Goal: Book appointment/travel/reservation

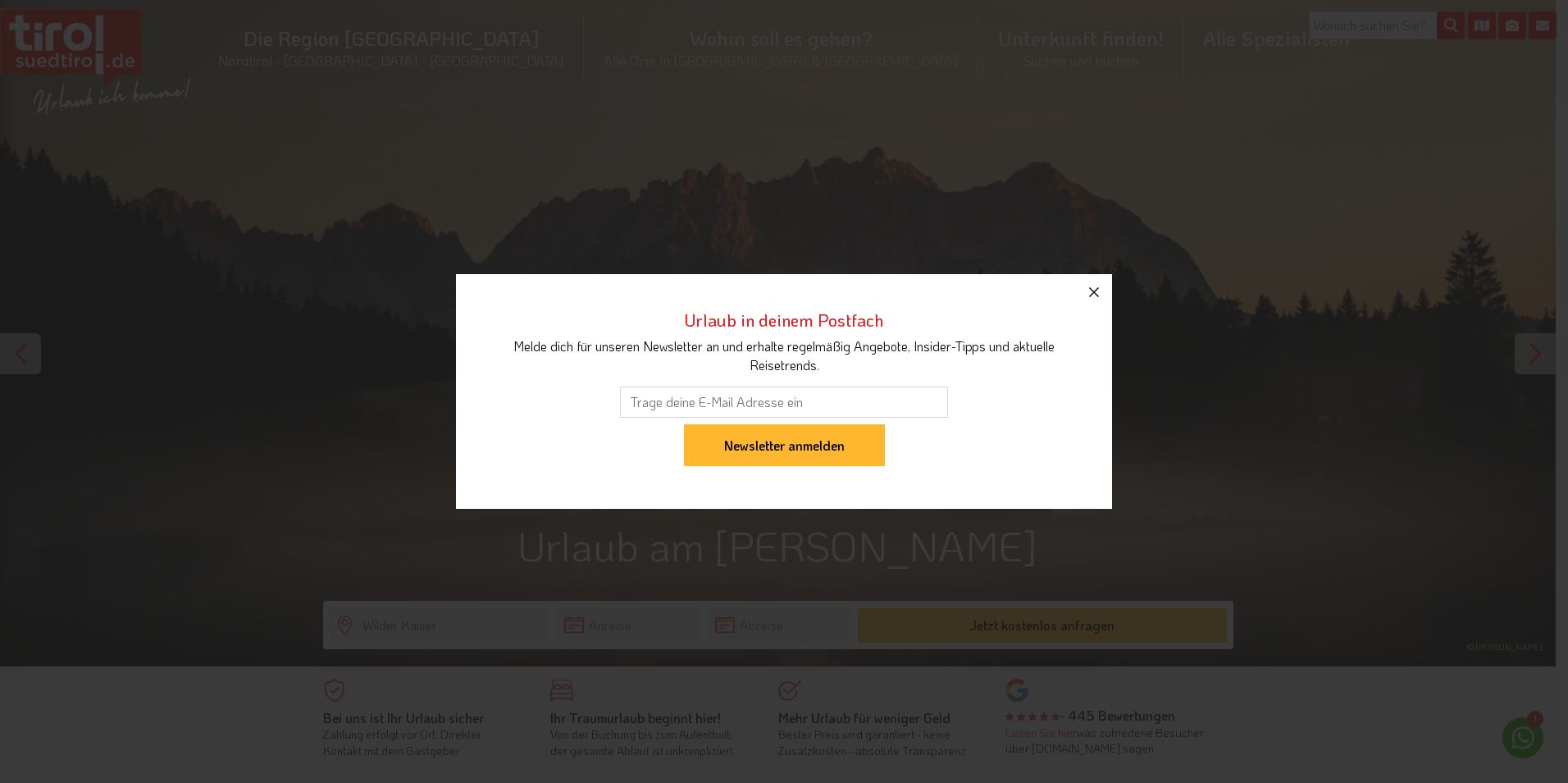
click at [1094, 286] on icon "button" at bounding box center [1095, 292] width 19 height 19
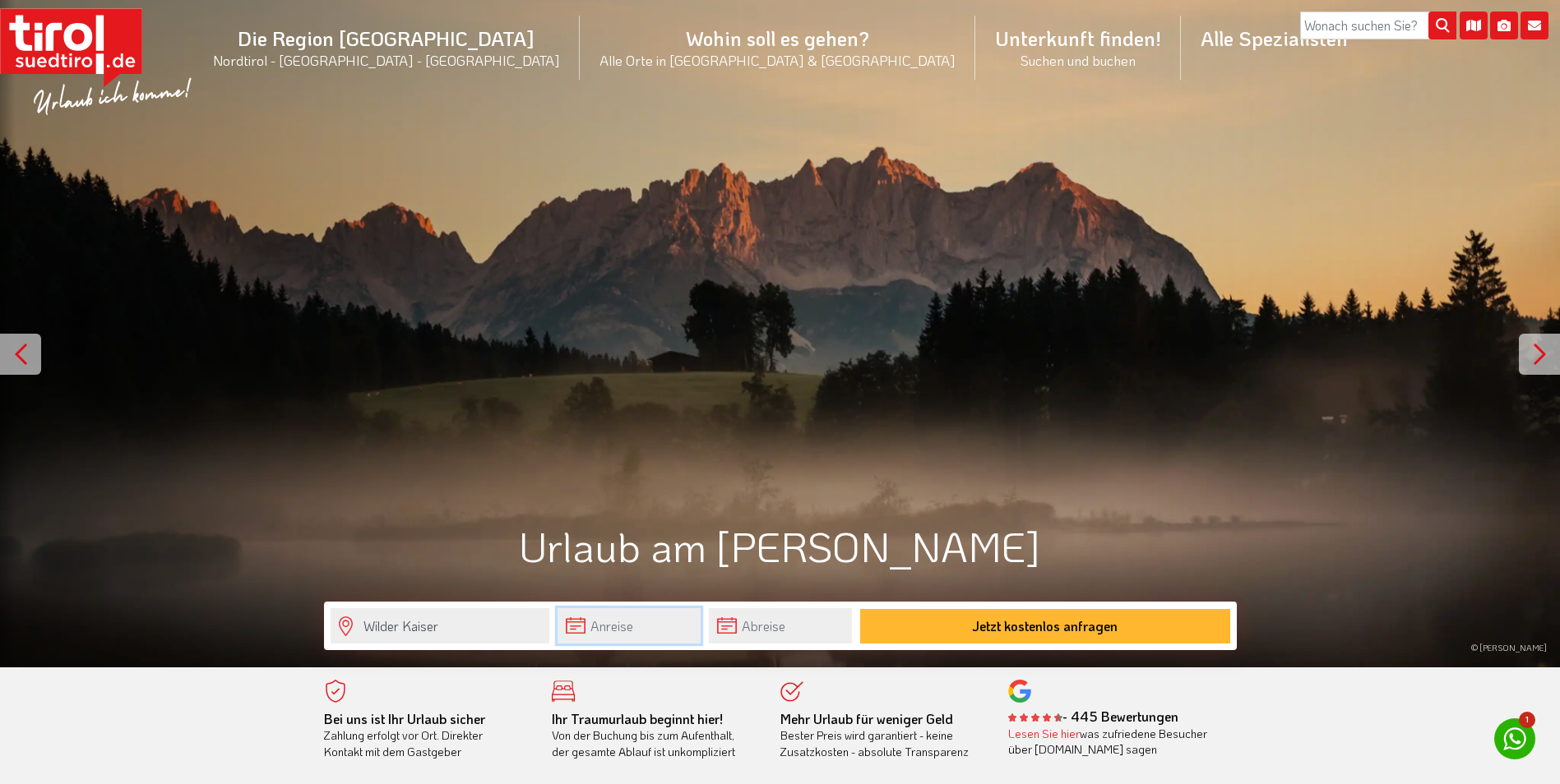
click at [576, 635] on input "text" at bounding box center [628, 625] width 143 height 35
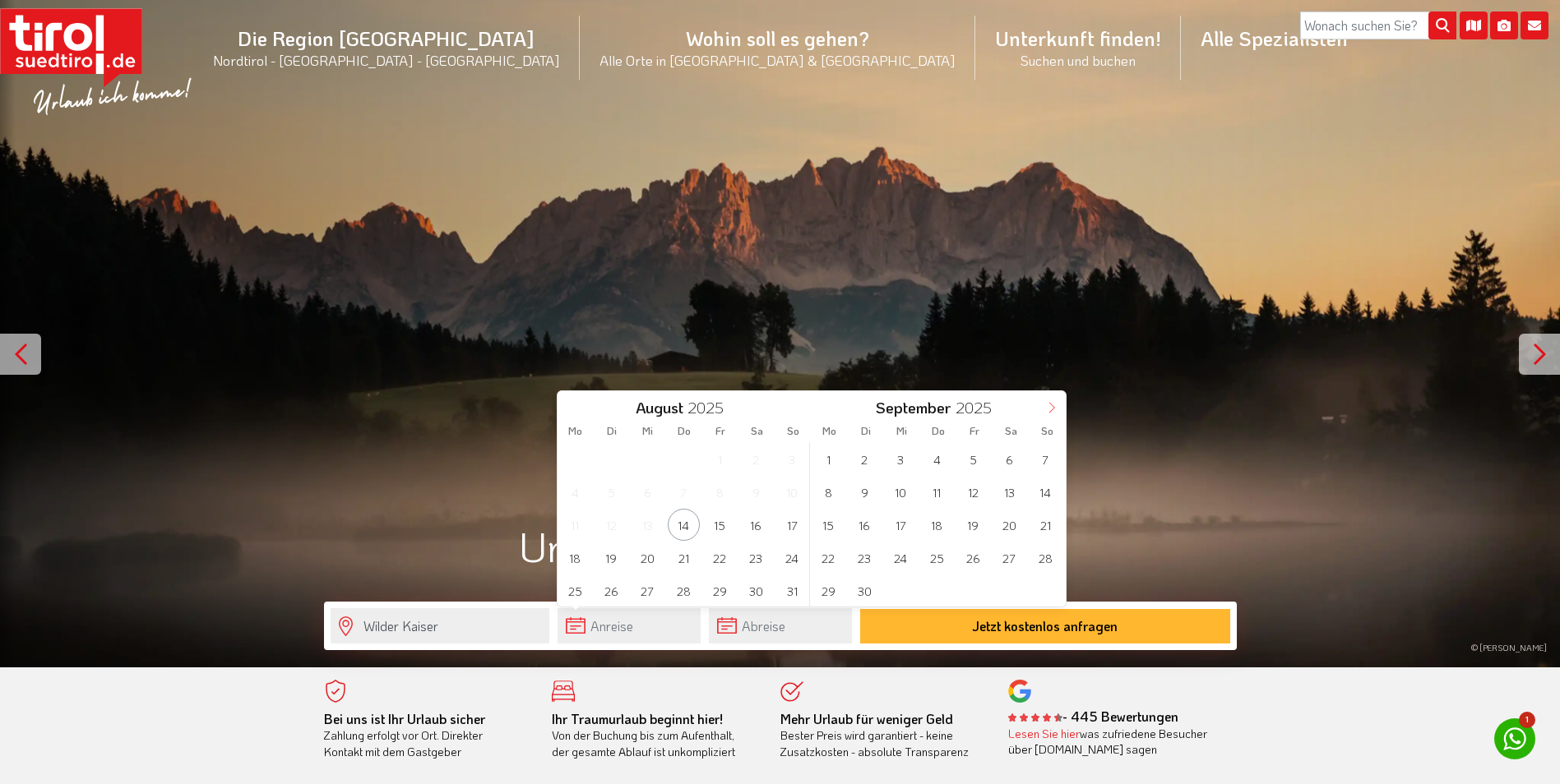
click at [1050, 412] on icon at bounding box center [1051, 408] width 12 height 12
click at [1048, 491] on span "12" at bounding box center [1045, 492] width 32 height 32
click at [795, 533] on span "19" at bounding box center [792, 524] width 32 height 32
type input "[DATE]"
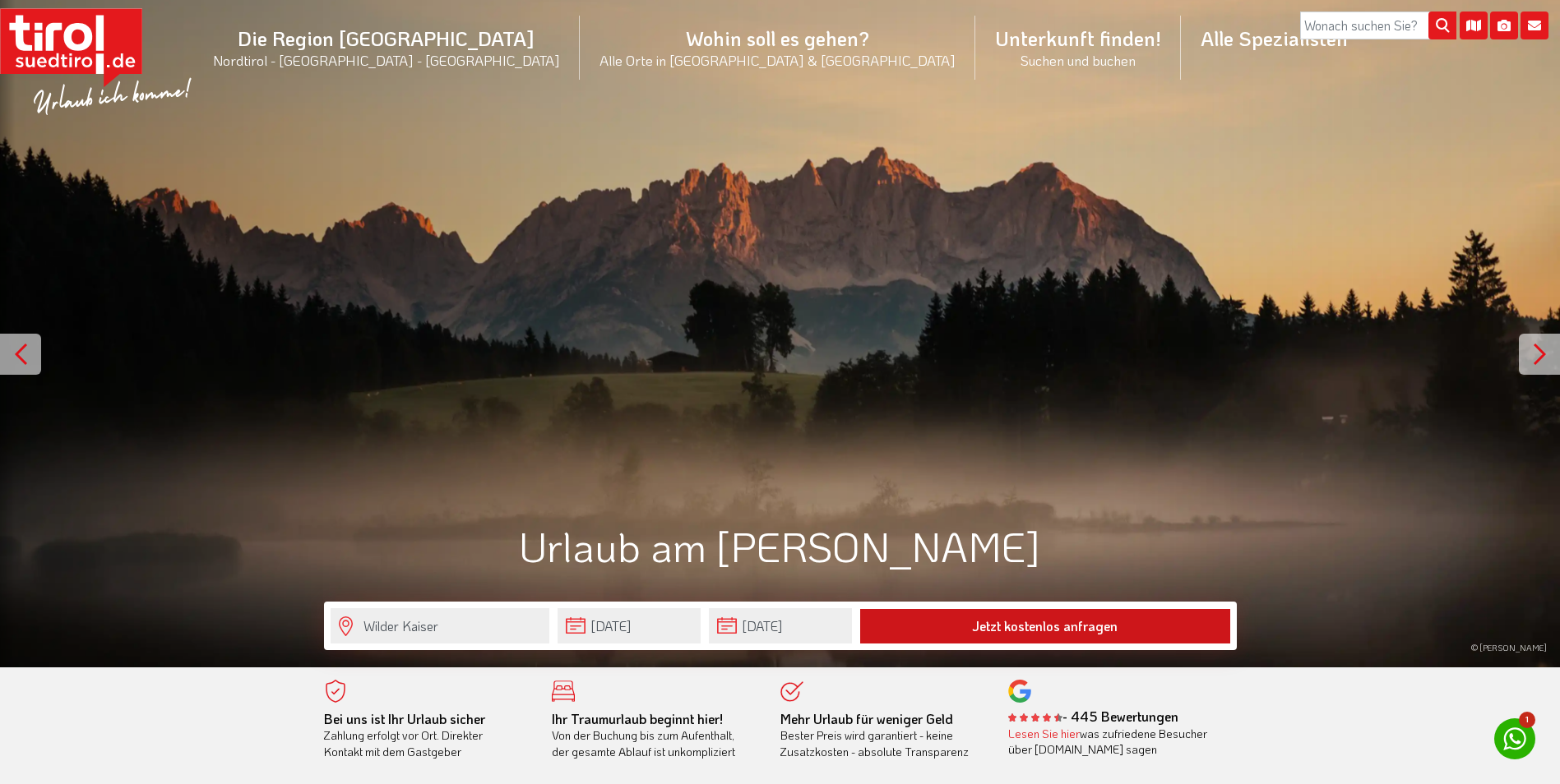
click at [977, 629] on button "Jetzt kostenlos anfragen" at bounding box center [1046, 625] width 370 height 34
